Goal: Task Accomplishment & Management: Use online tool/utility

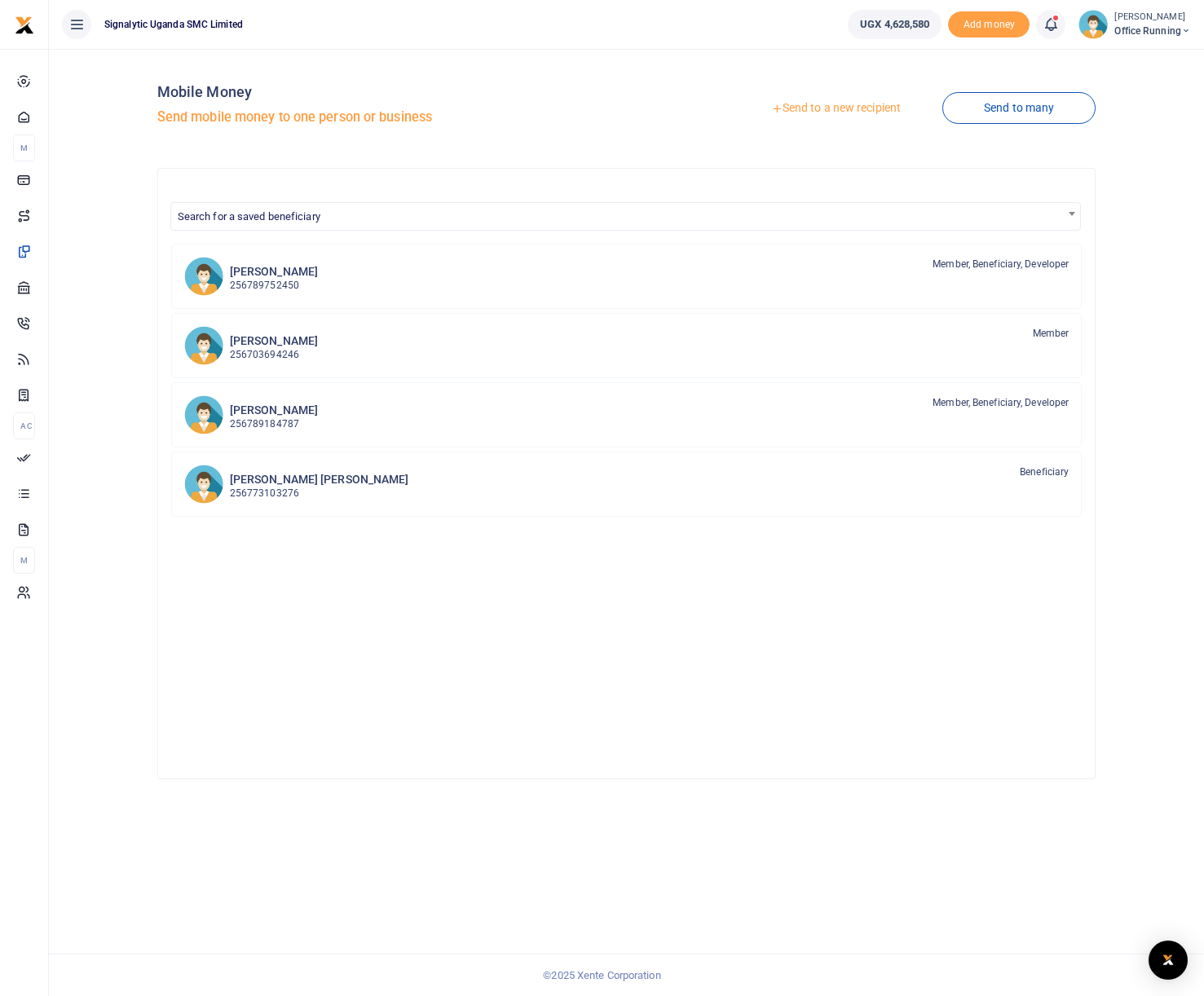
click at [1163, 31] on span "Office Running" at bounding box center [1153, 31] width 76 height 14
click at [1148, 59] on link "Switch accounts" at bounding box center [1115, 58] width 143 height 22
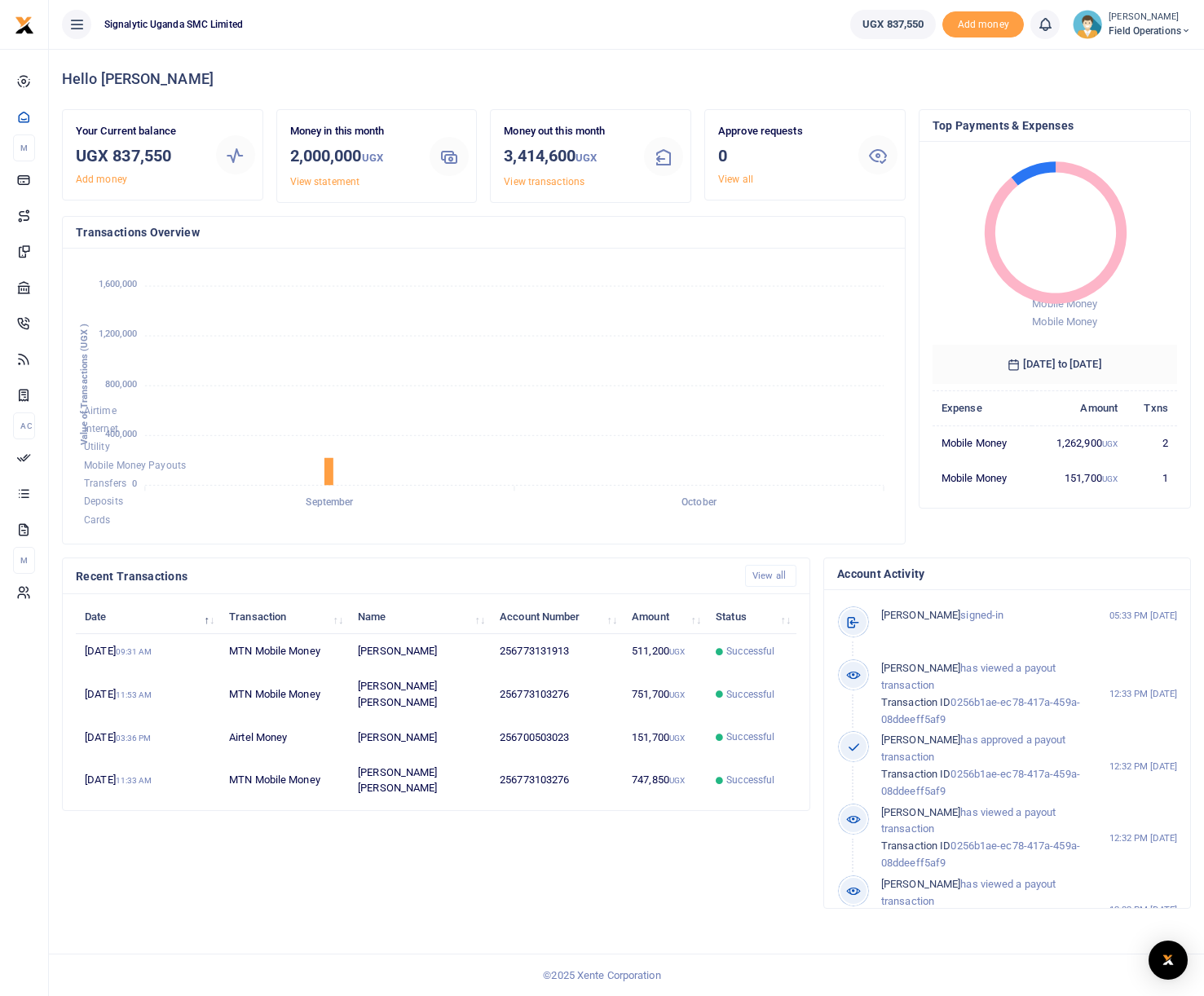
scroll to position [1, 1]
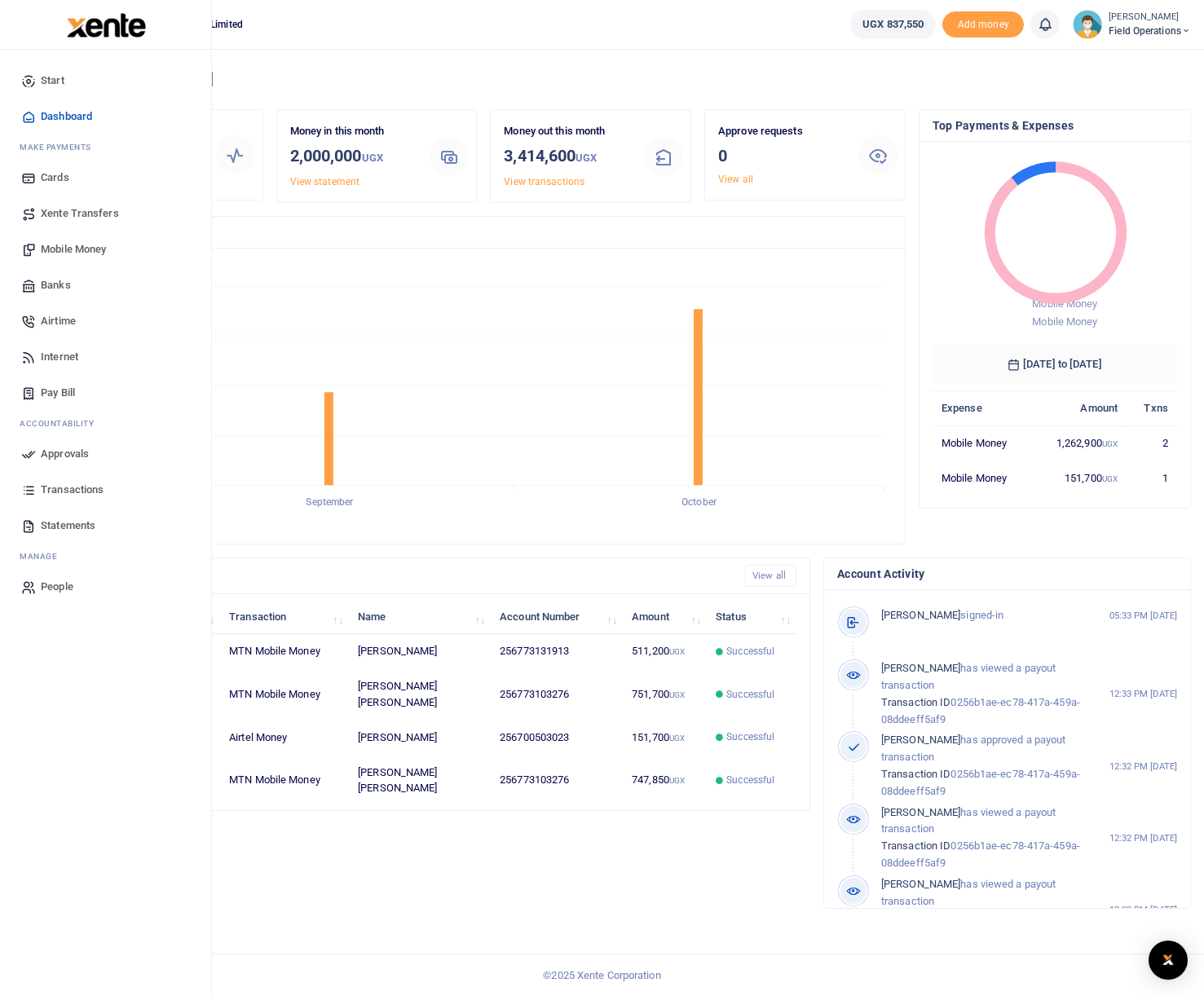
click at [64, 246] on span "Mobile Money" at bounding box center [73, 249] width 65 height 16
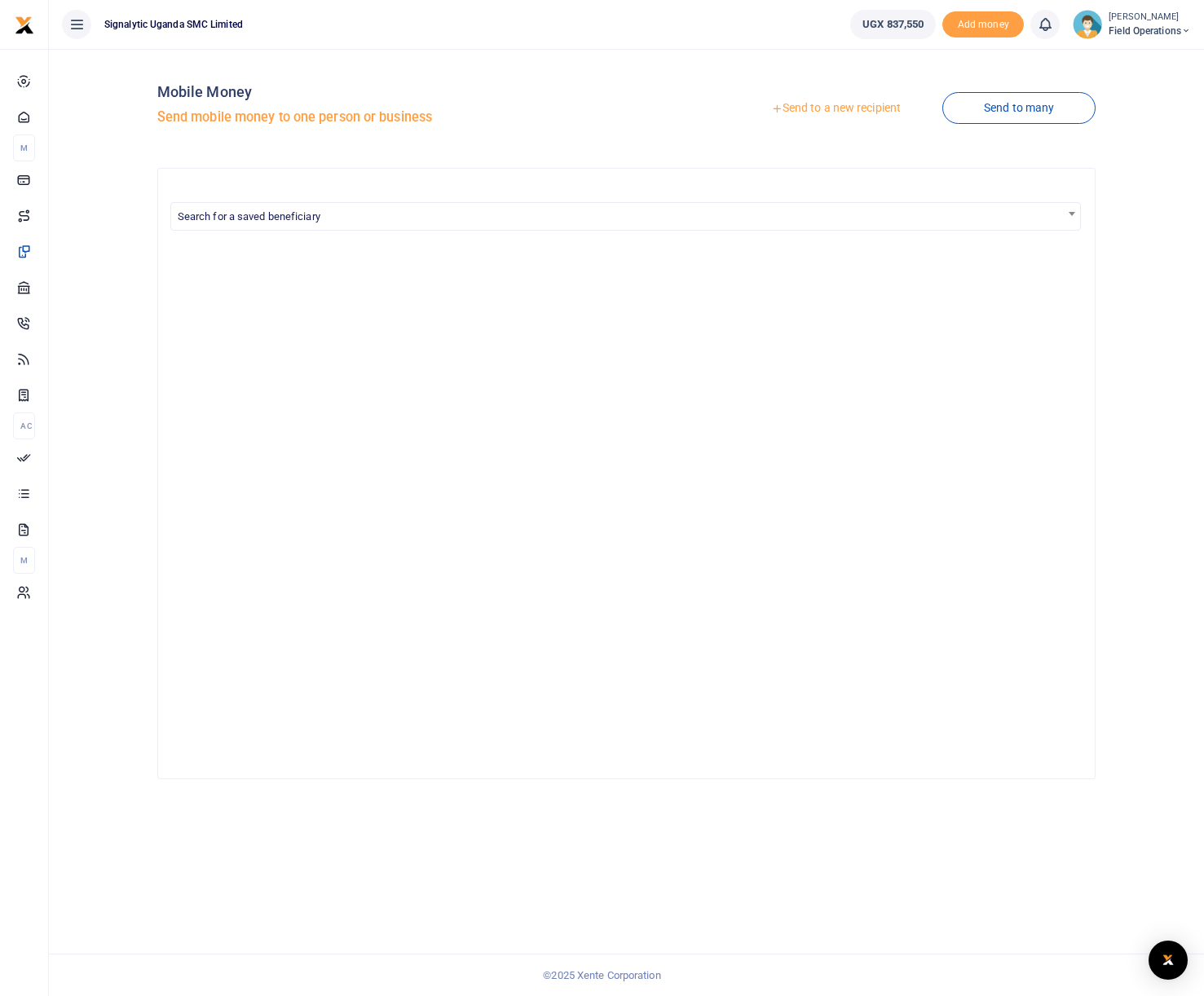
click at [846, 106] on link "Send to a new recipient" at bounding box center [836, 108] width 212 height 30
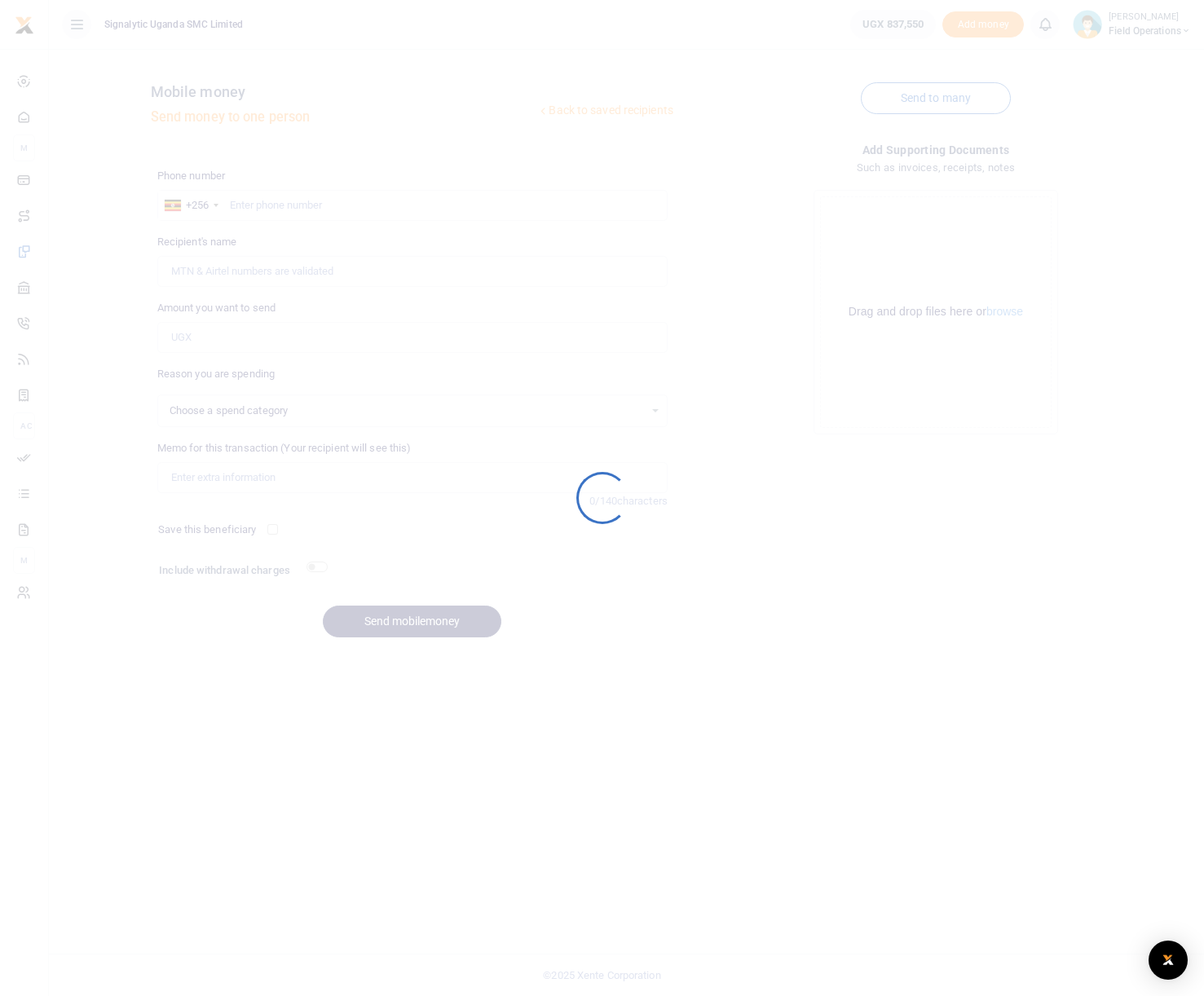
select select
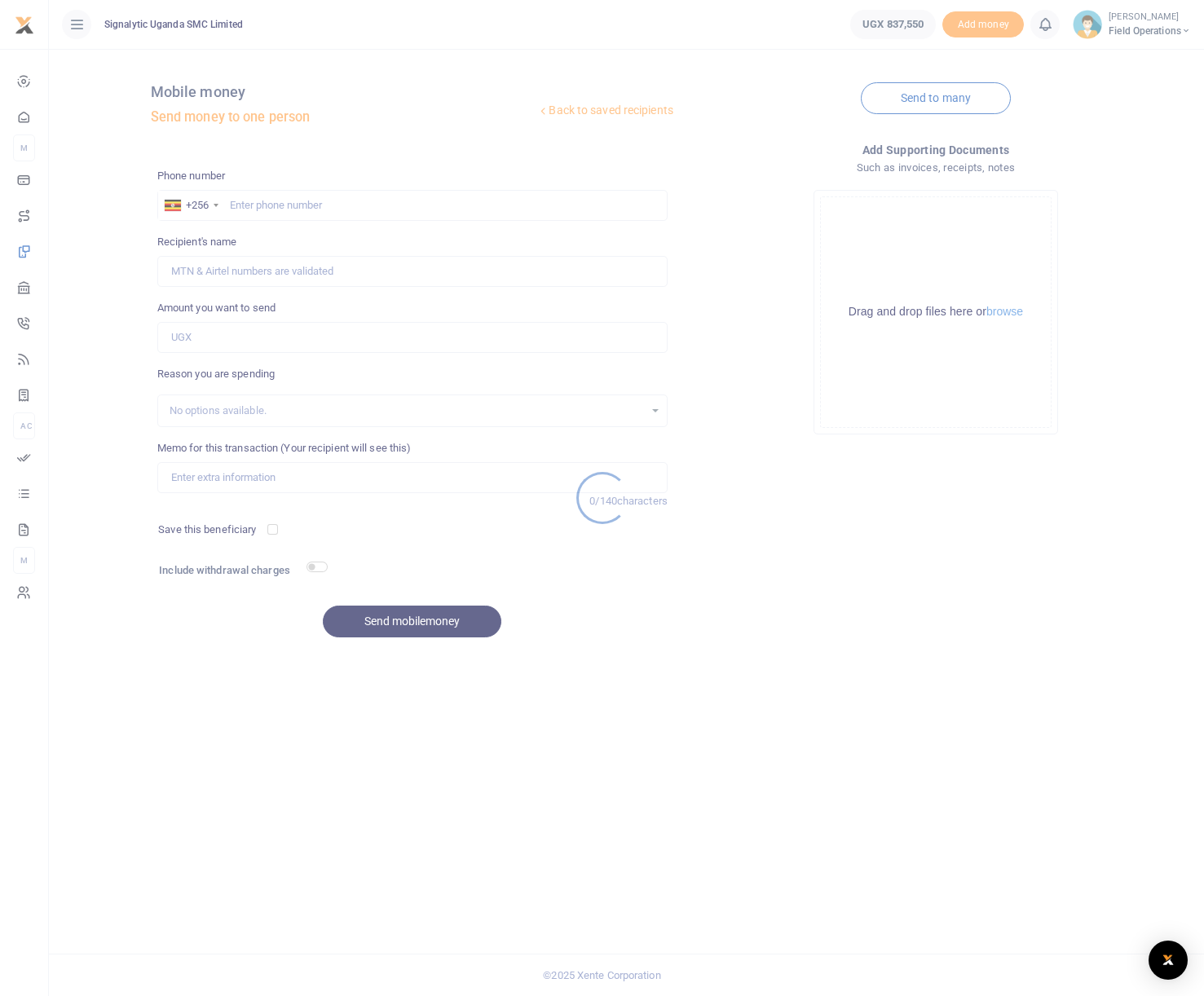
click at [312, 220] on div at bounding box center [602, 498] width 1204 height 996
click at [322, 204] on div at bounding box center [602, 498] width 1204 height 996
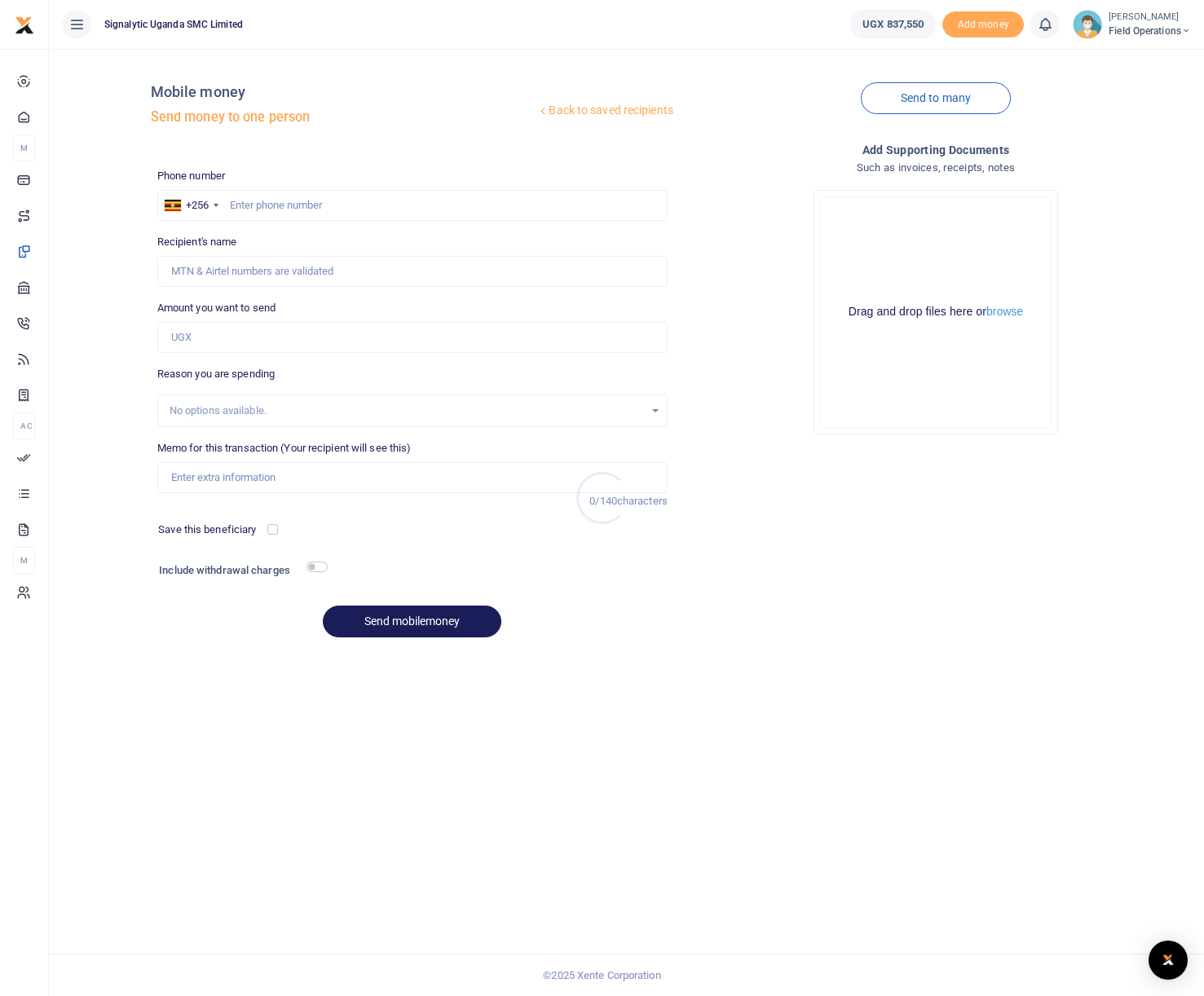
click at [321, 204] on div at bounding box center [602, 498] width 1204 height 996
click at [332, 204] on input "text" at bounding box center [412, 205] width 510 height 31
paste input "0776269594"
type input "0776269594"
type input "Andrew Byamukama"
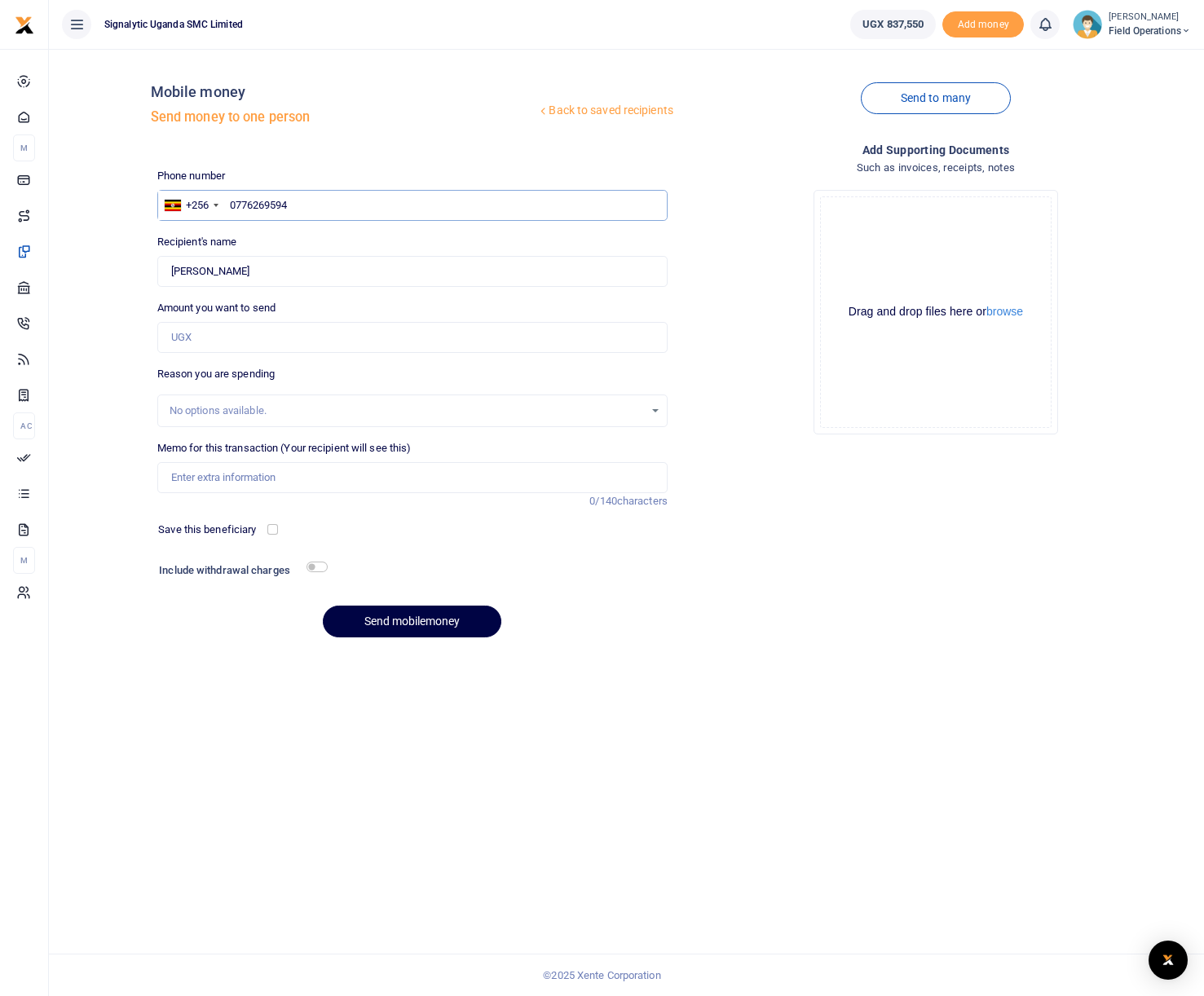
type input "0776269594"
click at [297, 329] on input "Amount you want to send" at bounding box center [412, 337] width 510 height 31
type input "50,000"
click at [238, 468] on input "Memo for this transaction (Your recipient will see this)" at bounding box center [412, 478] width 510 height 31
paste input "FieldTrip-00030"
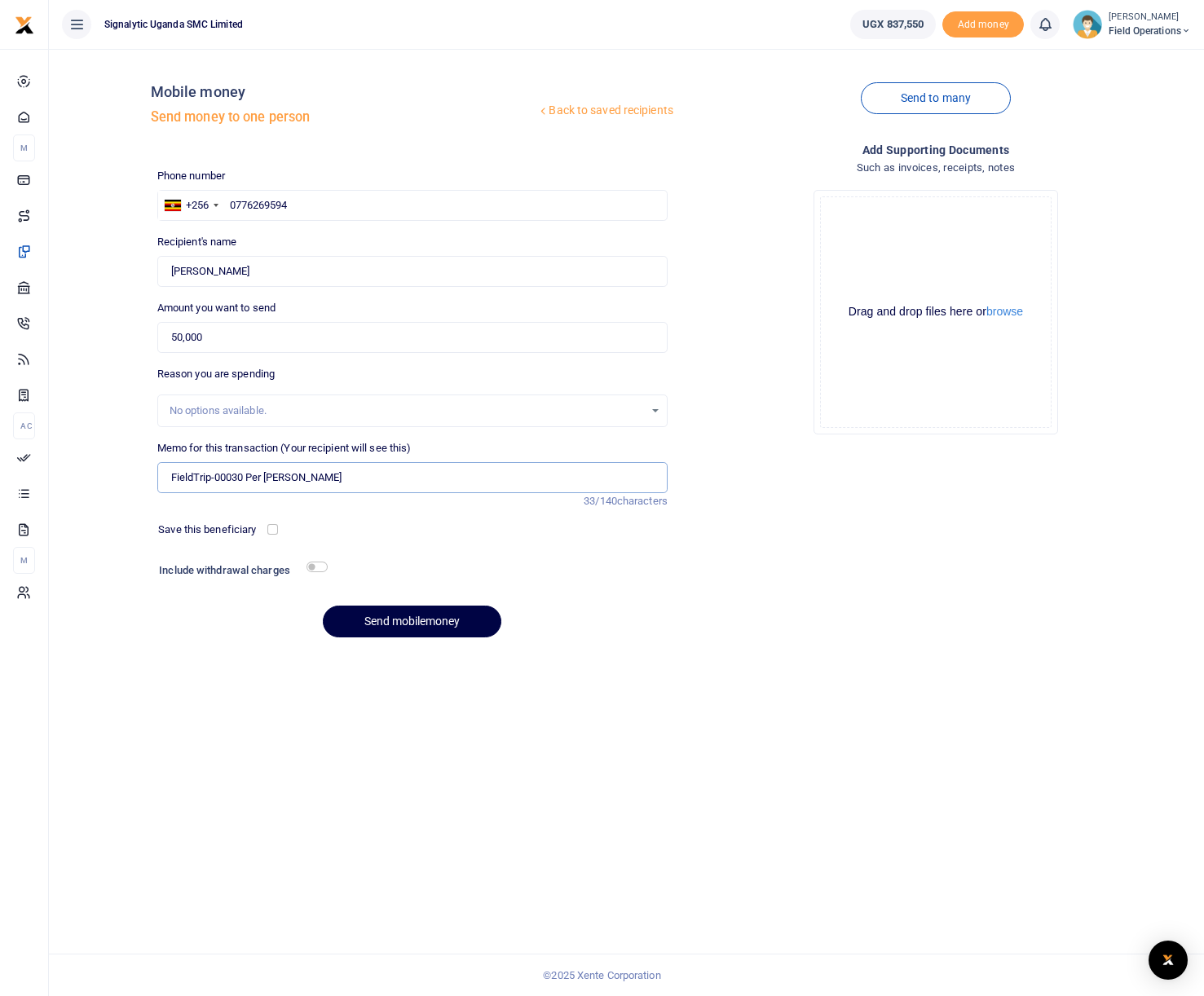
type input "FieldTrip-00030 Per diem Andrew B"
click at [274, 526] on input "checkbox" at bounding box center [273, 530] width 11 height 11
checkbox input "true"
click at [441, 625] on button "Send mobilemoney" at bounding box center [412, 621] width 178 height 31
click at [222, 478] on input "FieldTrip-00030 Per diem Andrew B" at bounding box center [412, 478] width 510 height 31
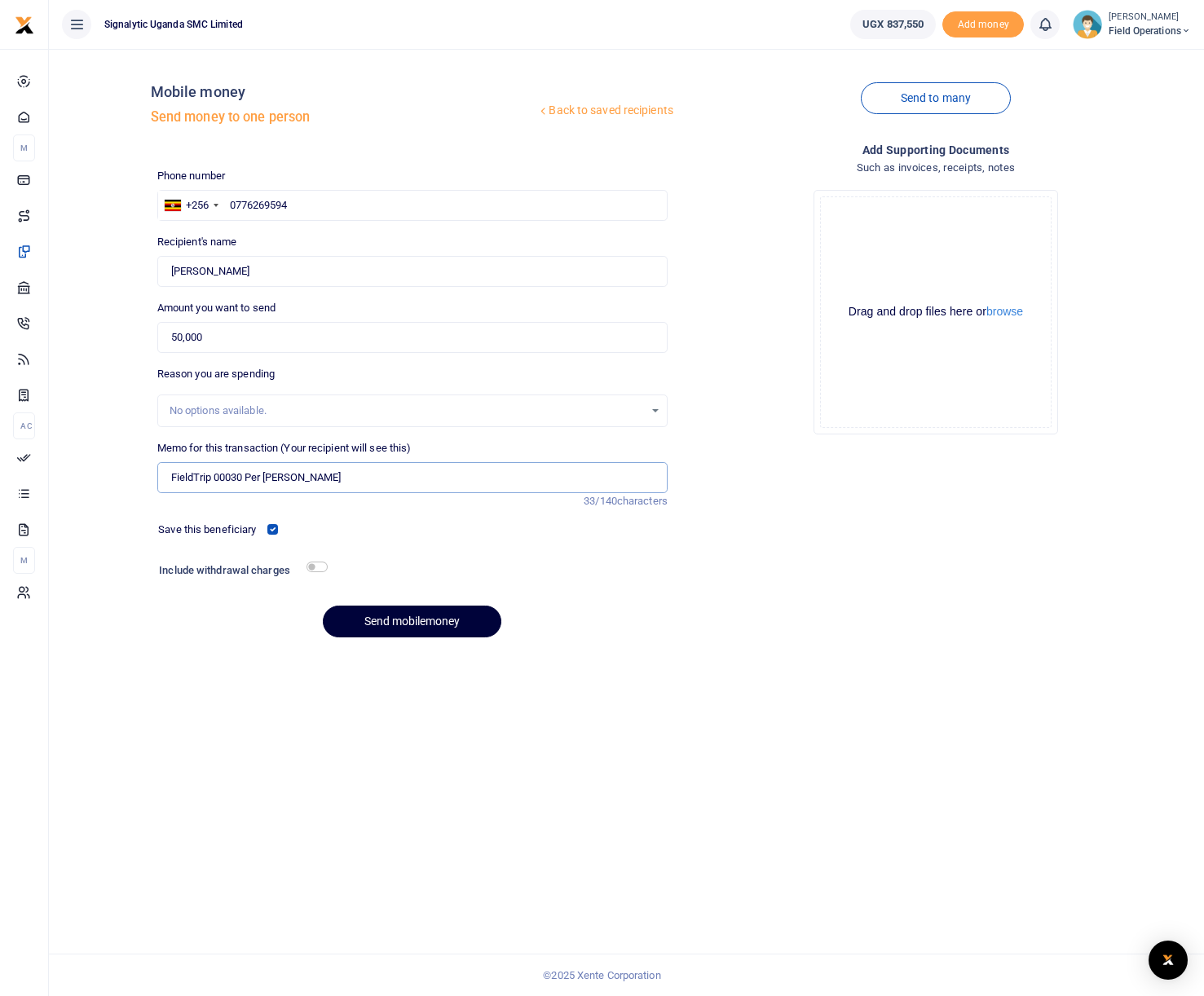
type input "FieldTrip 00030 Per diem Andrew B"
click at [400, 626] on button "Send mobilemoney" at bounding box center [412, 621] width 178 height 31
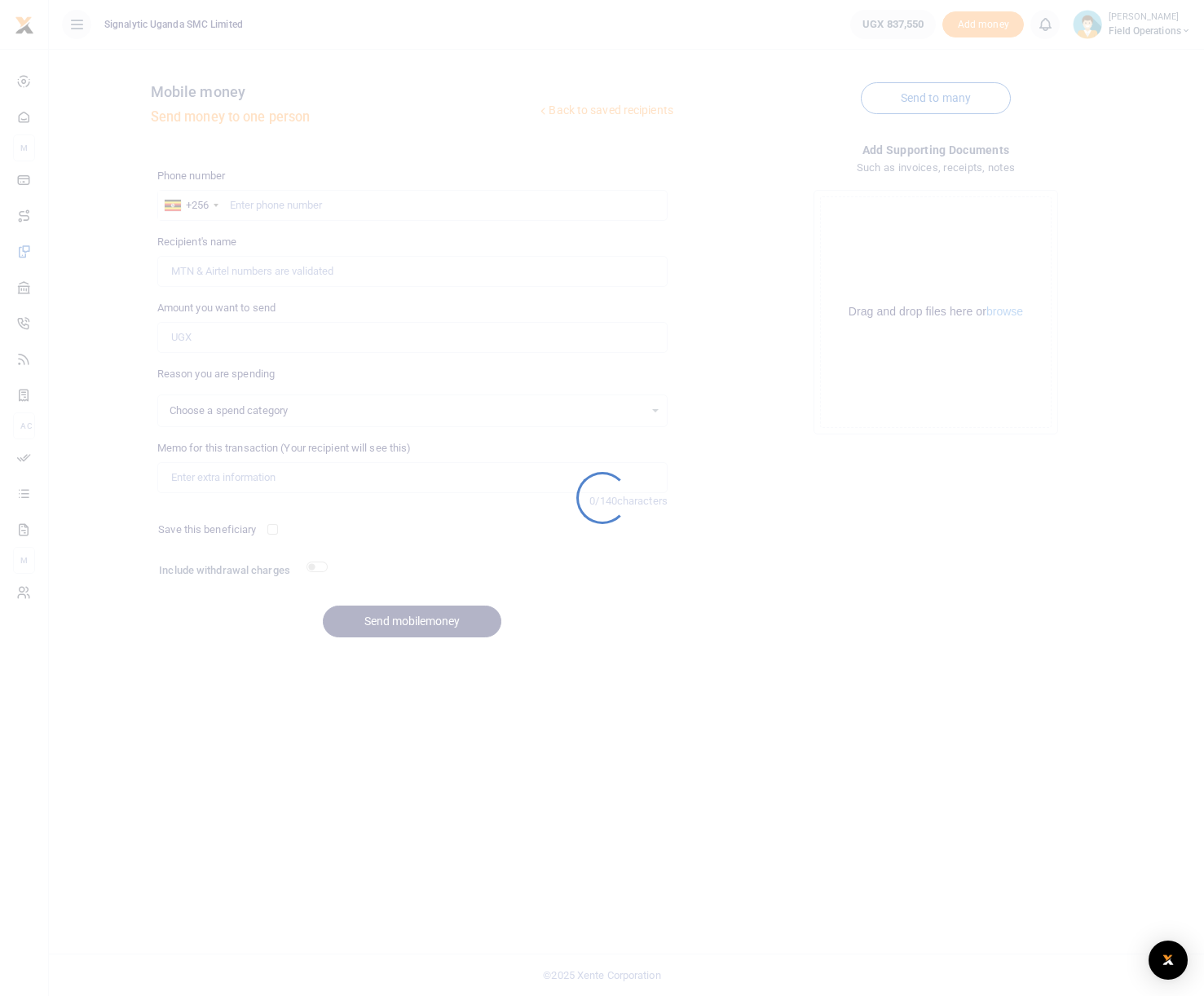
select select
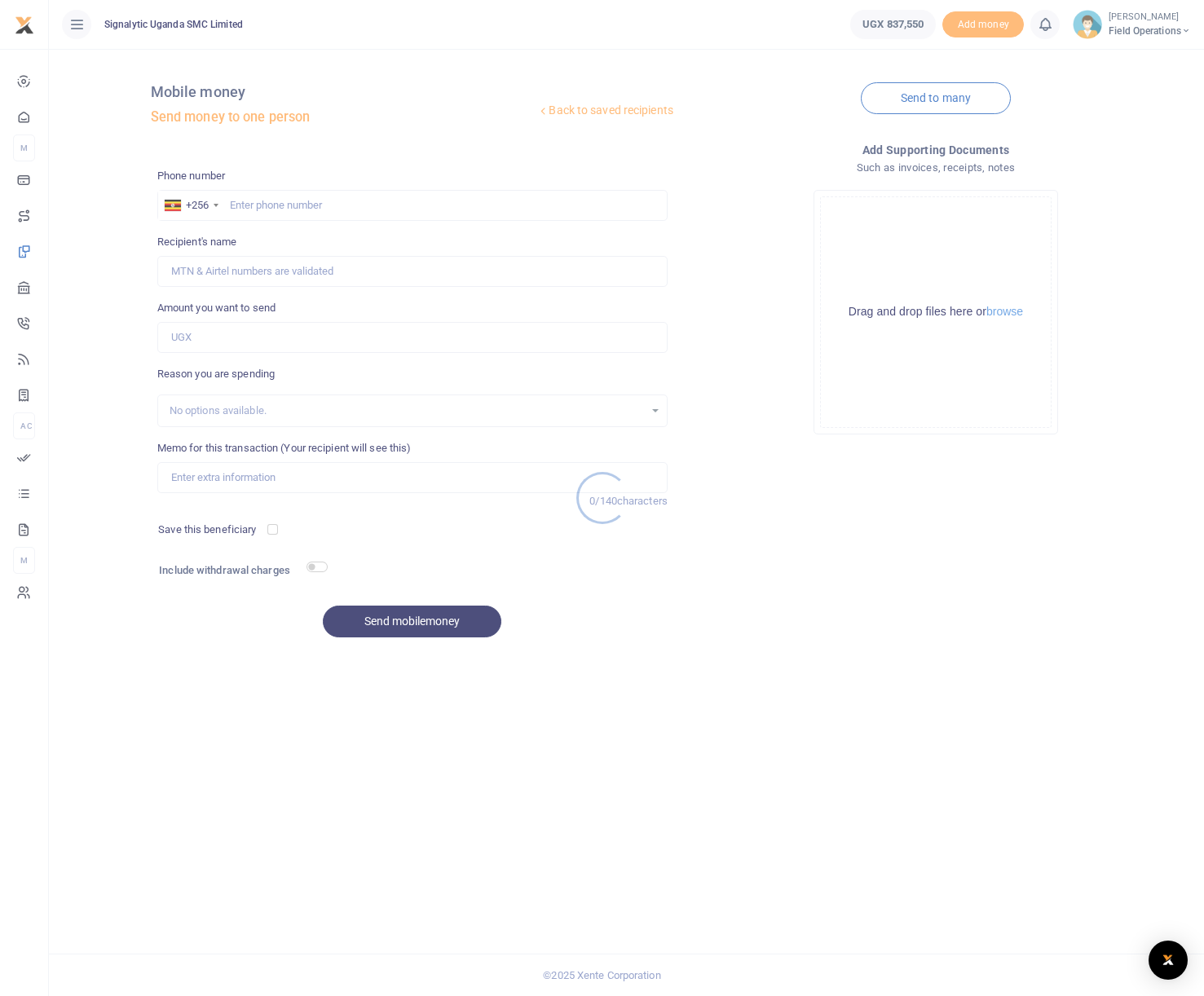
click at [78, 20] on div at bounding box center [602, 498] width 1204 height 996
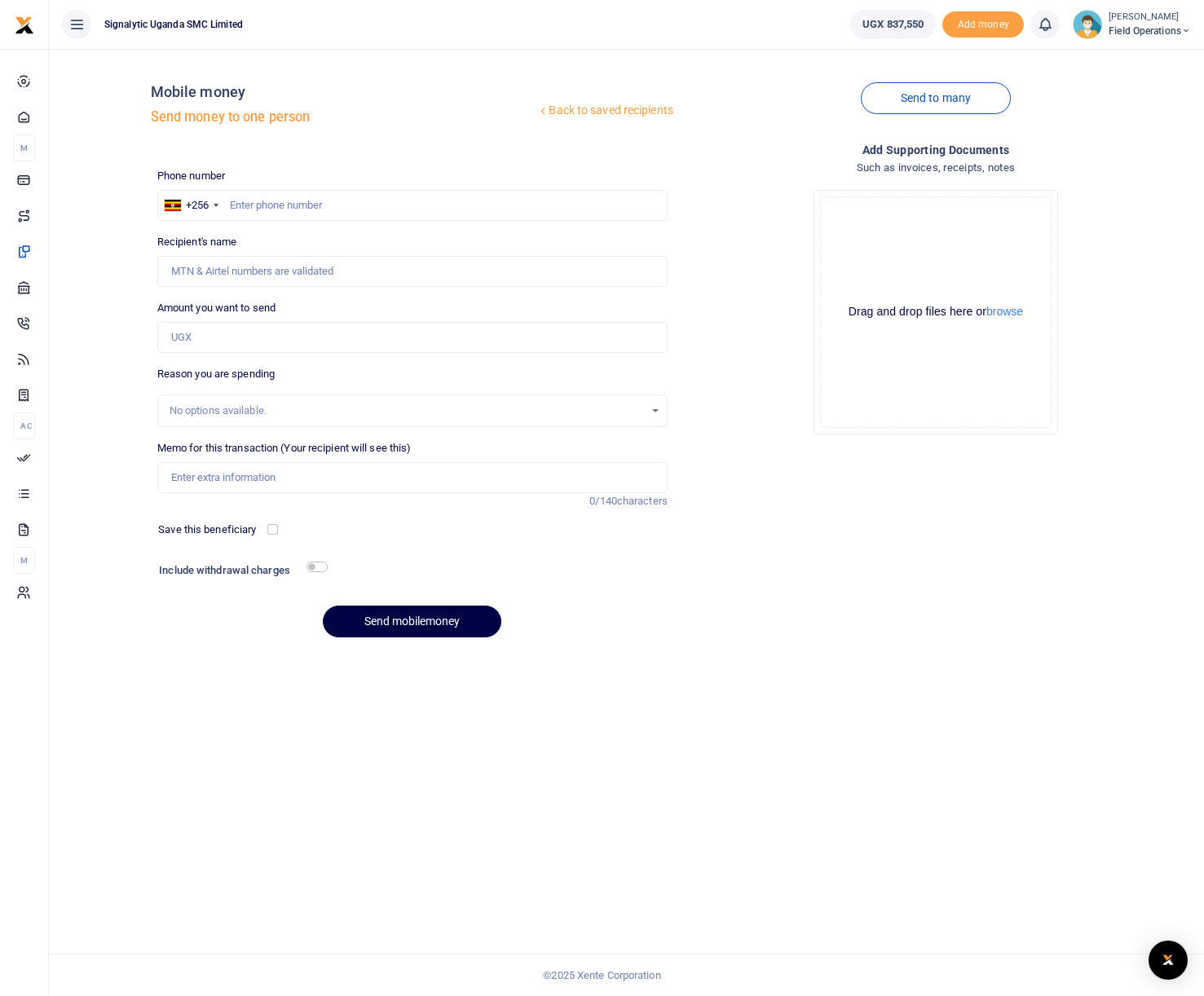
click at [78, 25] on div at bounding box center [602, 498] width 1204 height 996
click at [77, 24] on icon at bounding box center [76, 24] width 16 height 18
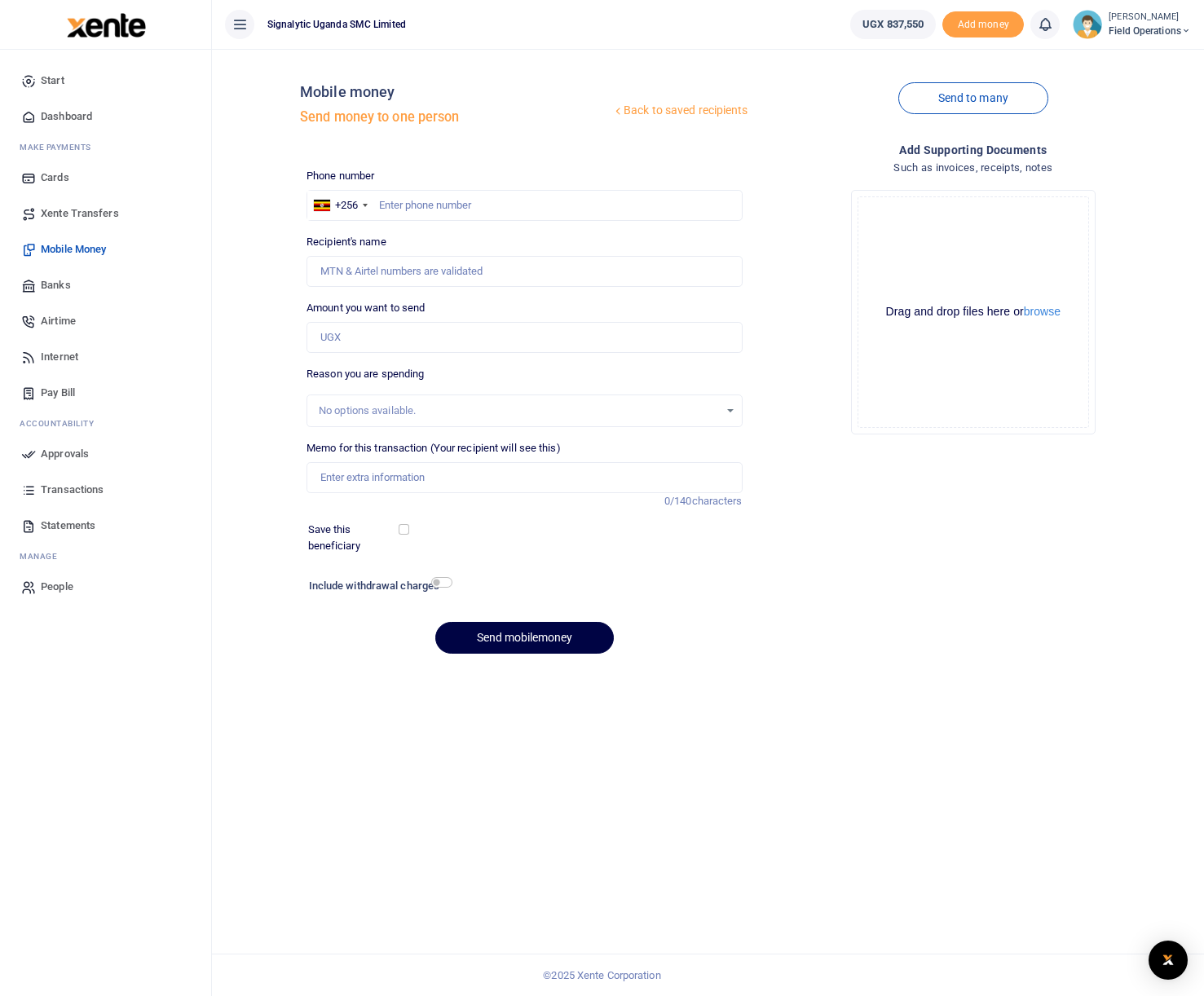
click at [74, 452] on span "Approvals" at bounding box center [64, 454] width 48 height 16
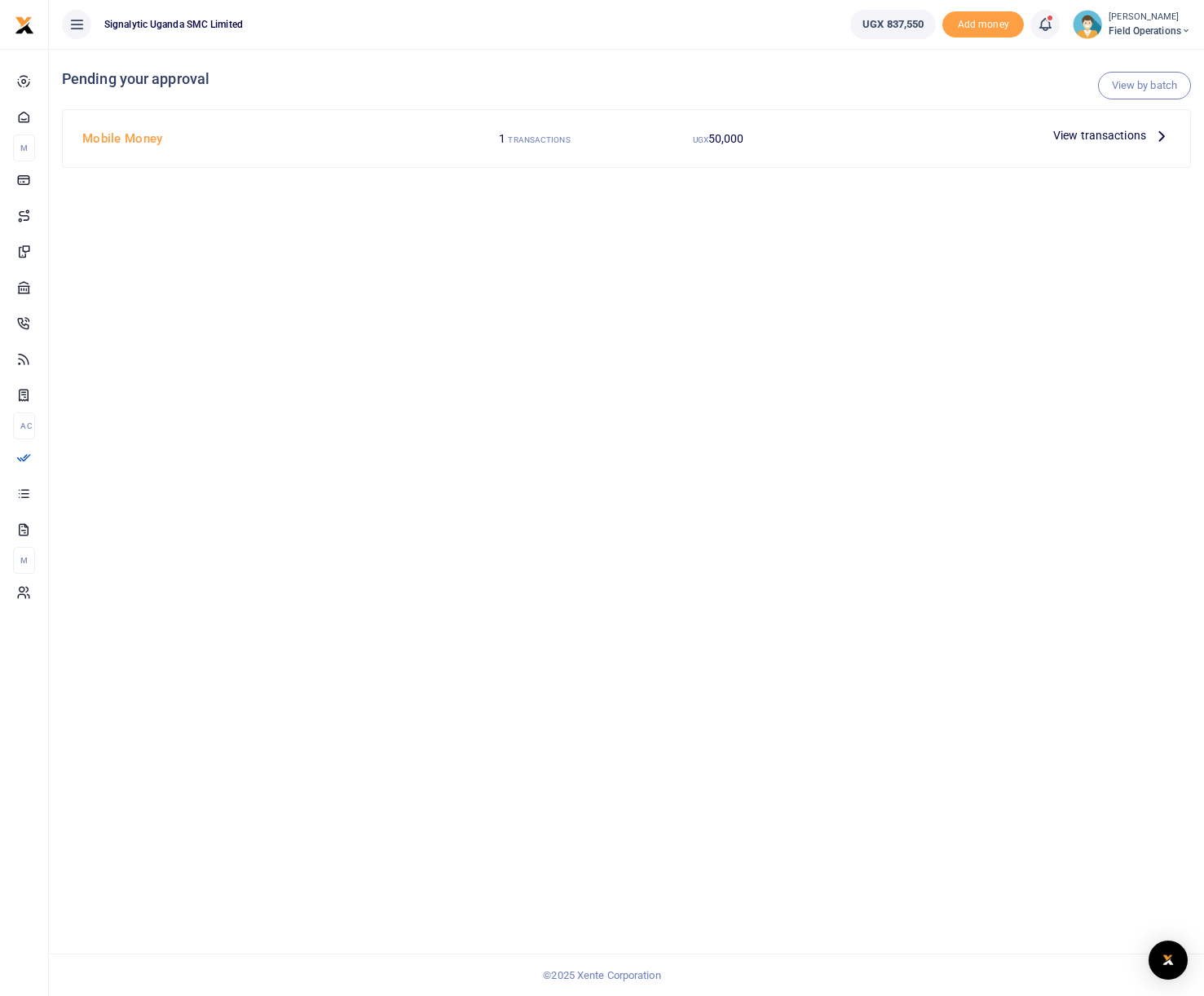
click at [1105, 135] on span "View transactions" at bounding box center [1100, 135] width 93 height 18
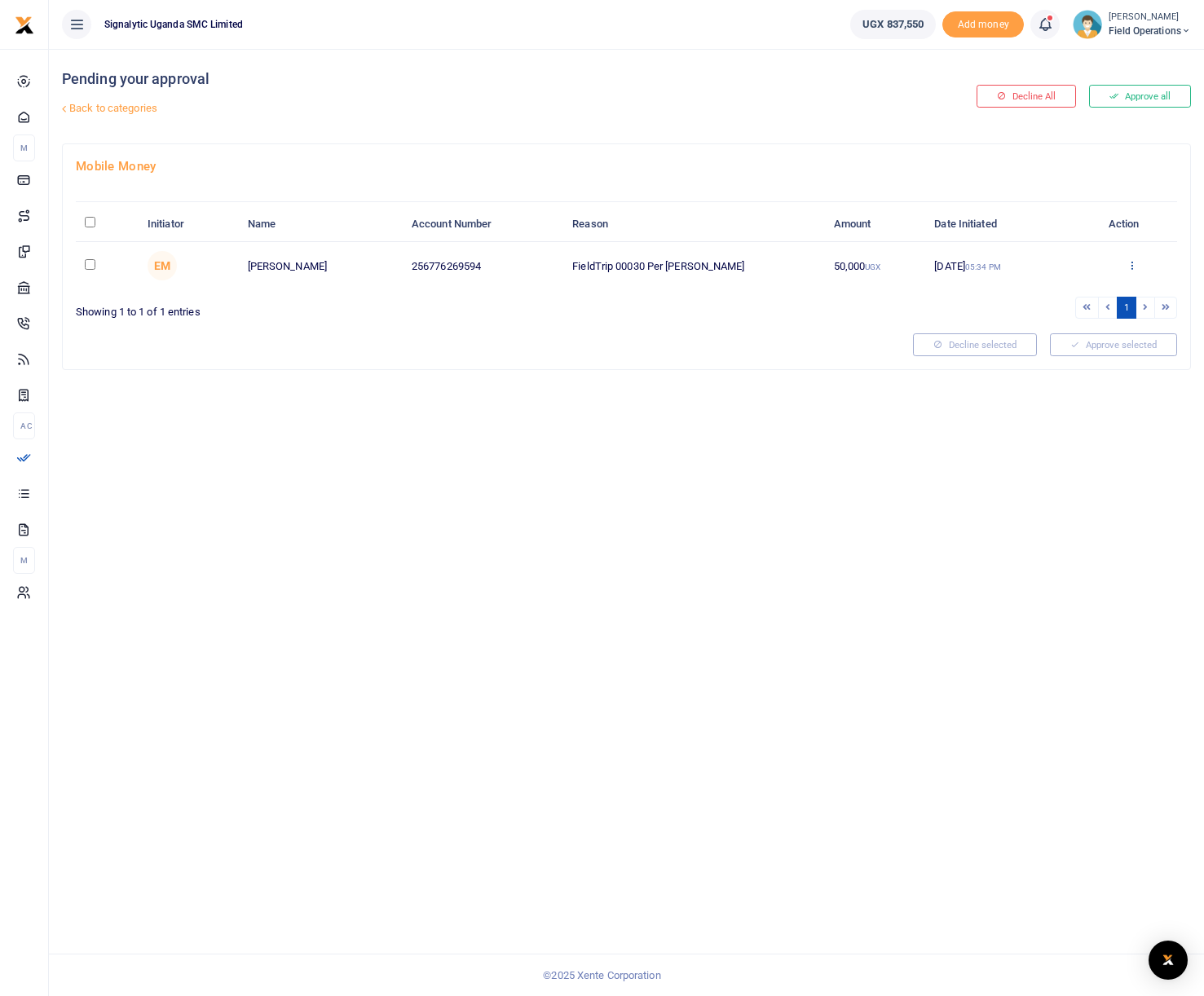
click at [1137, 262] on icon at bounding box center [1132, 265] width 11 height 12
click at [1081, 293] on link "Approve" at bounding box center [1072, 292] width 129 height 22
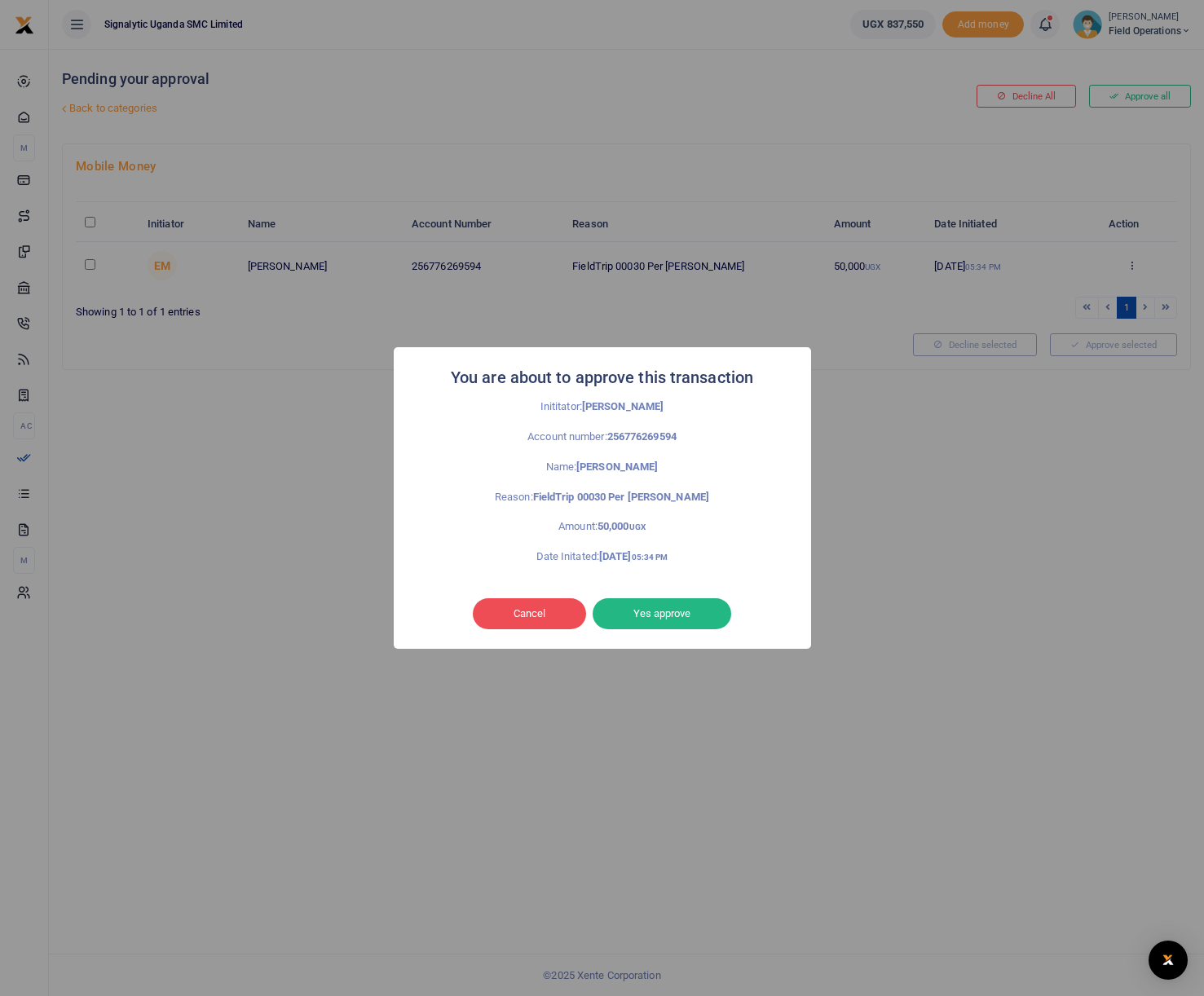
click at [678, 616] on button "Yes approve" at bounding box center [662, 614] width 139 height 31
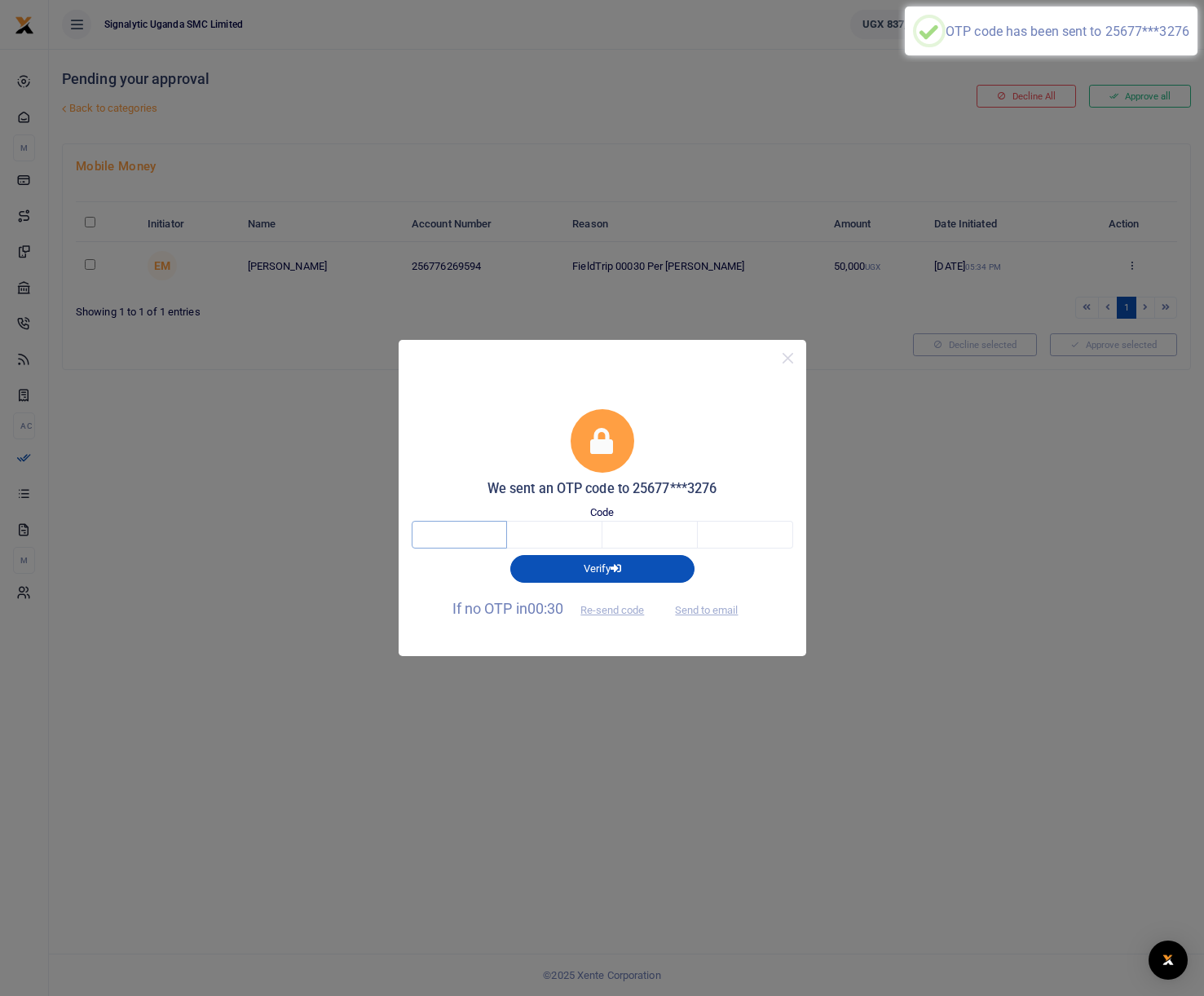
click at [467, 534] on input "text" at bounding box center [460, 534] width 95 height 28
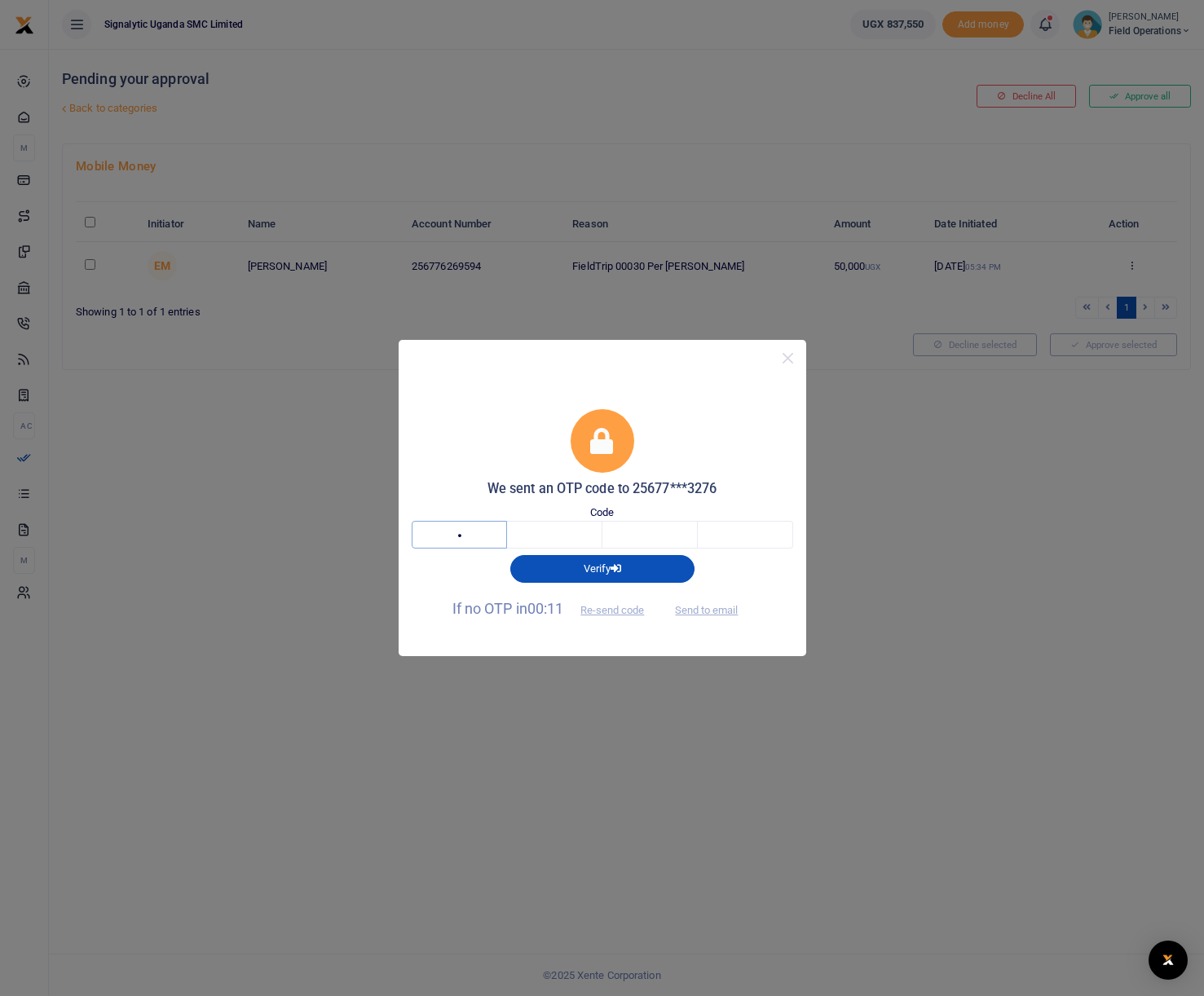
type input "4"
type input "5"
type input "9"
type input "2"
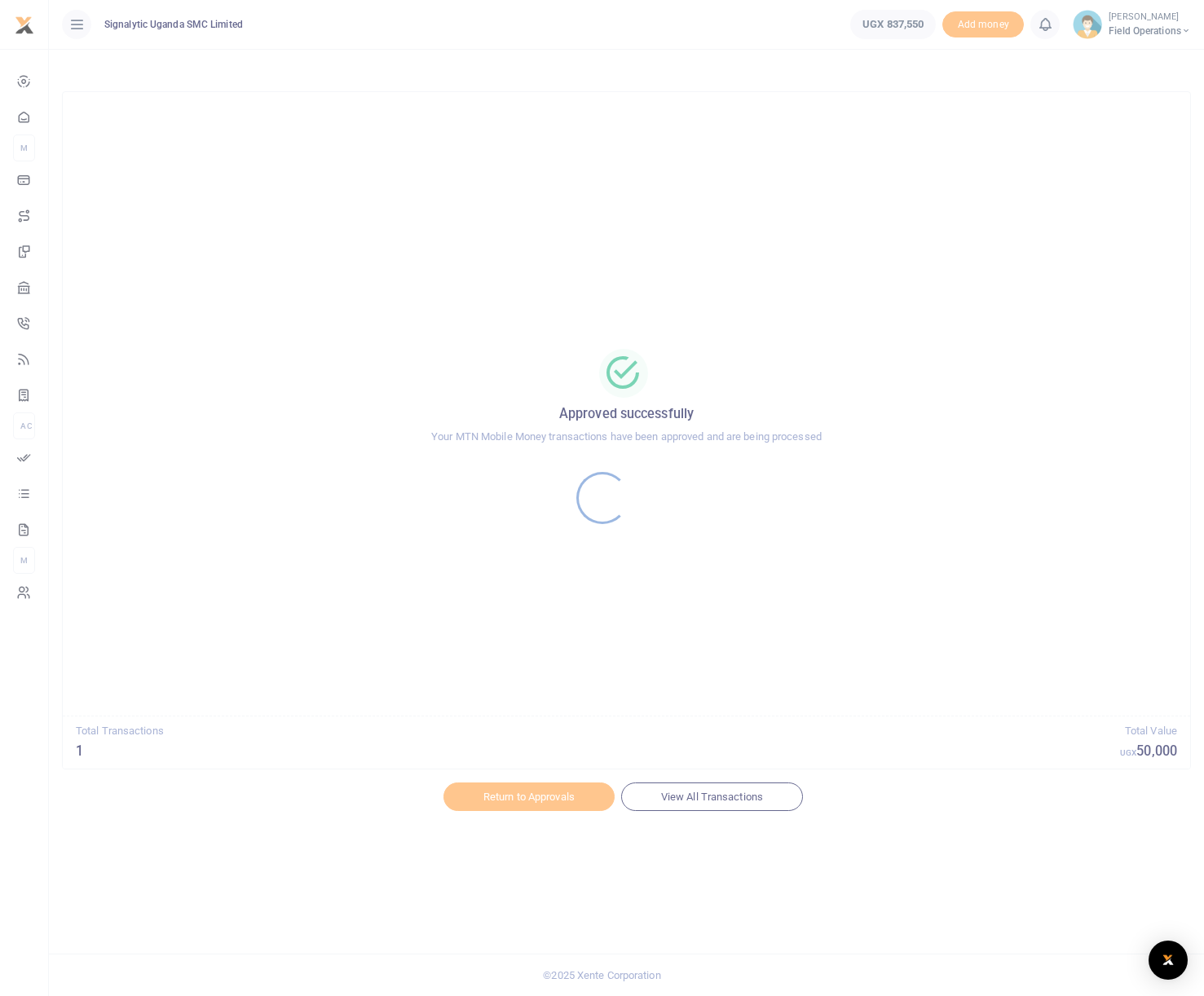
click at [759, 803] on div at bounding box center [602, 498] width 1204 height 996
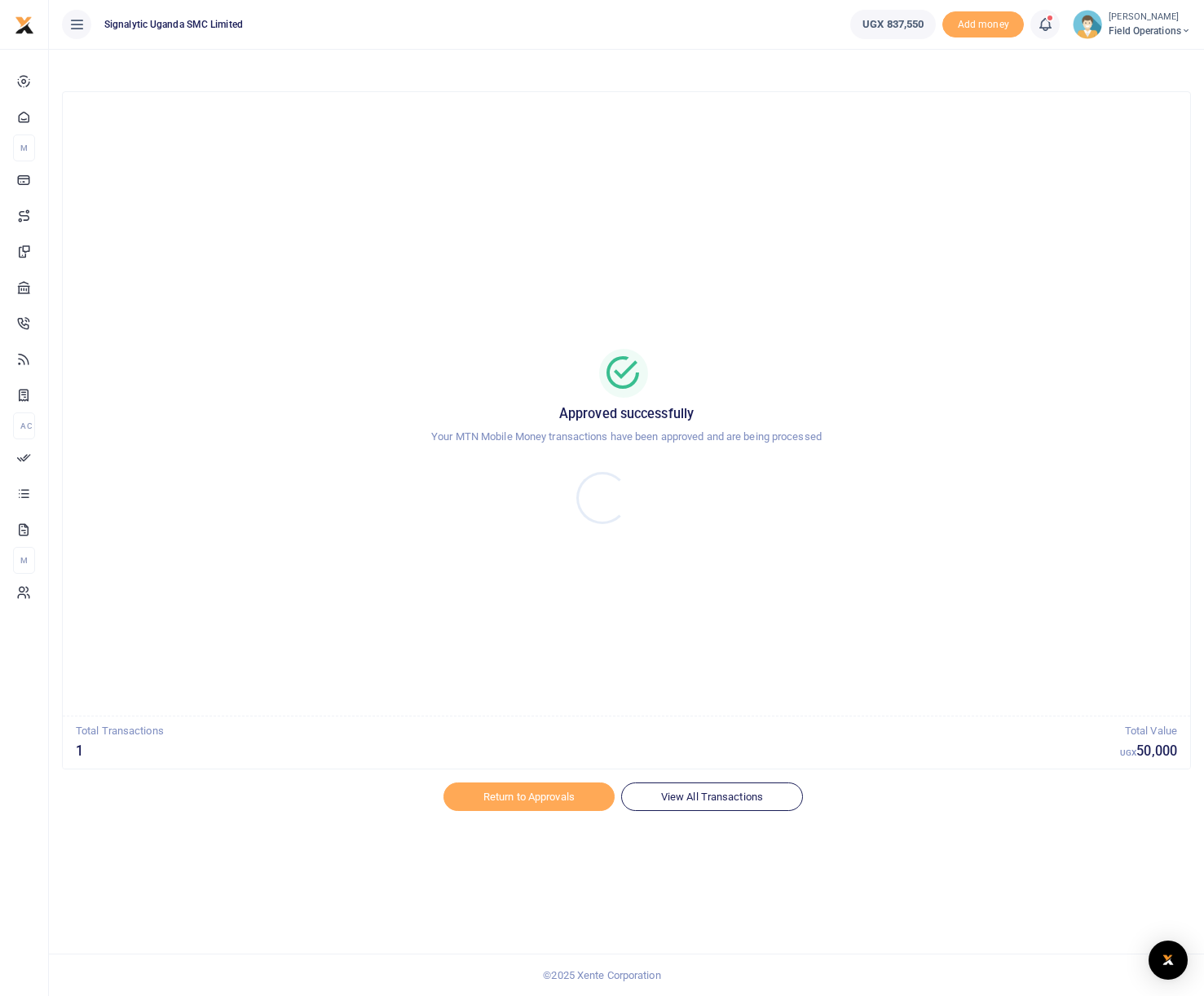
click at [729, 794] on div at bounding box center [602, 498] width 1204 height 996
click at [719, 797] on link "View All Transactions" at bounding box center [712, 796] width 182 height 28
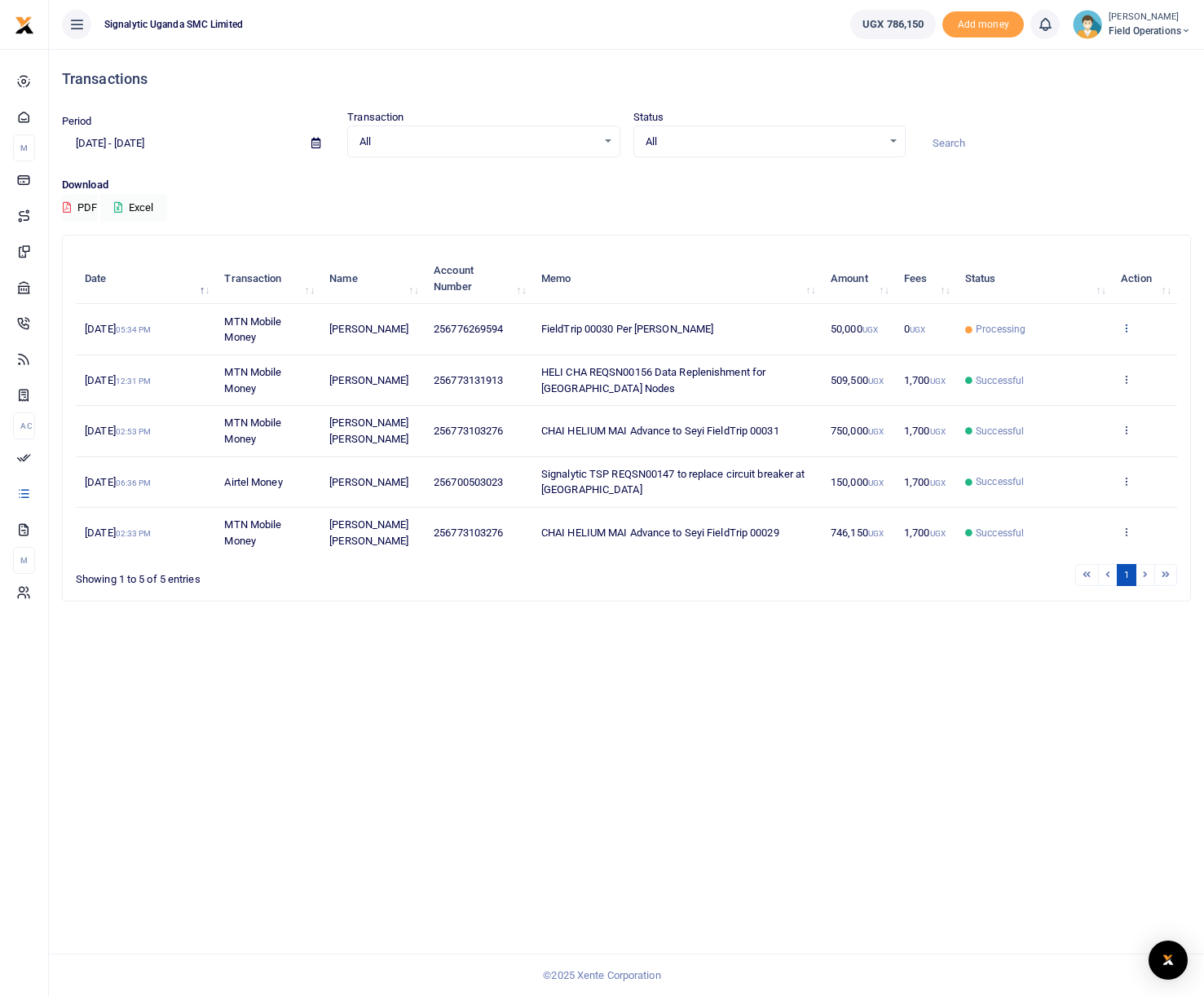
click at [1123, 328] on icon at bounding box center [1127, 328] width 11 height 12
click at [1092, 350] on link "View details" at bounding box center [1066, 354] width 129 height 22
